Goal: Task Accomplishment & Management: Manage account settings

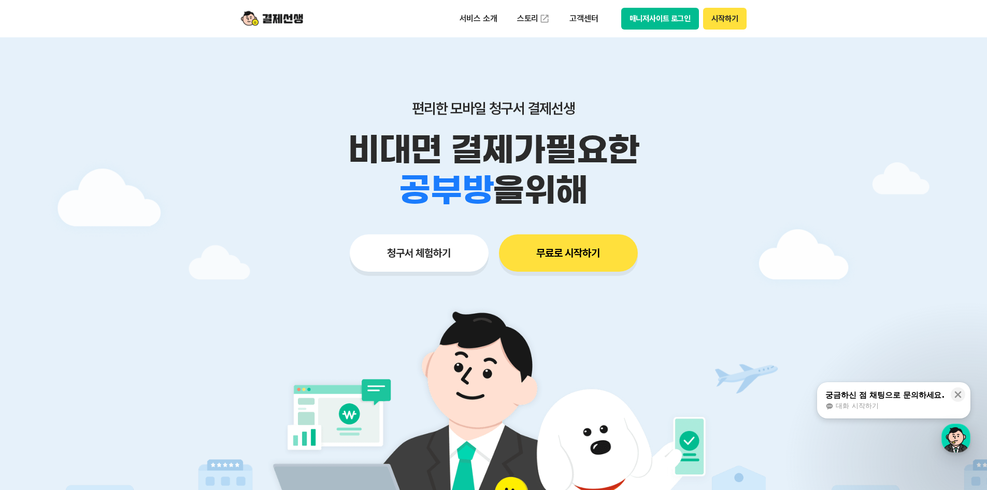
click at [819, 236] on div at bounding box center [493, 310] width 987 height 547
click at [666, 26] on button "매니저사이트 로그인" at bounding box center [660, 19] width 78 height 22
click at [641, 17] on button "매니저사이트 로그인" at bounding box center [660, 19] width 78 height 22
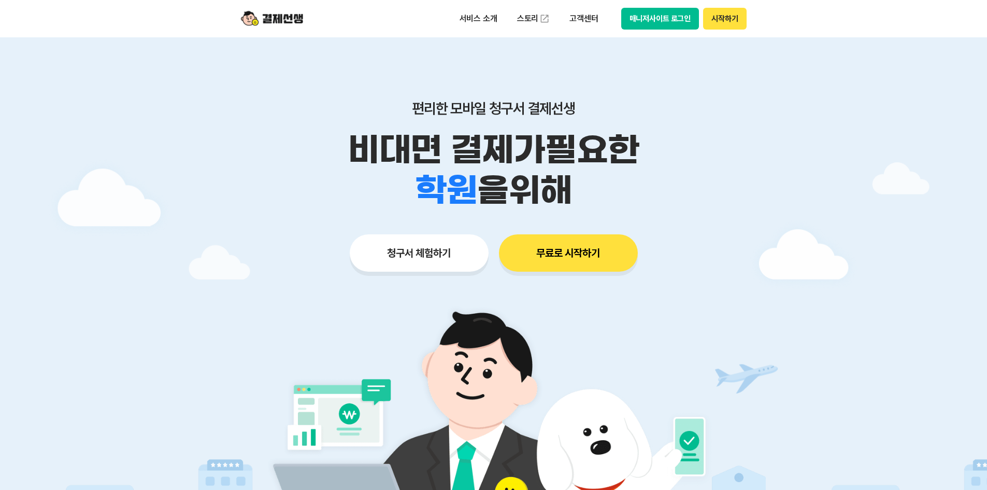
click at [667, 15] on button "매니저사이트 로그인" at bounding box center [660, 19] width 78 height 22
